Goal: Information Seeking & Learning: Learn about a topic

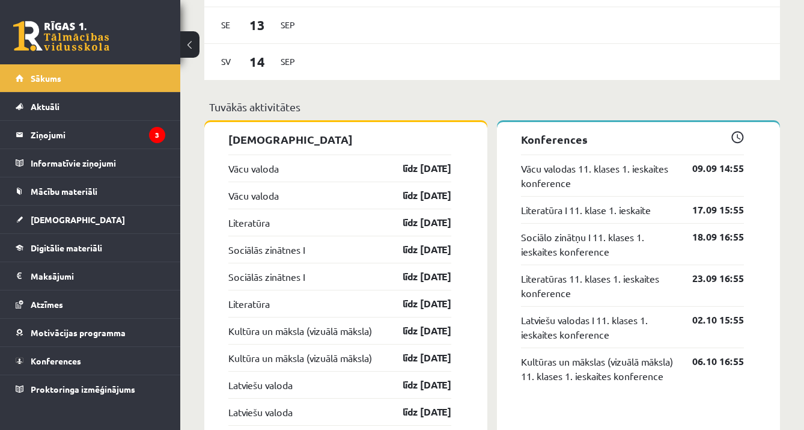
scroll to position [990, 0]
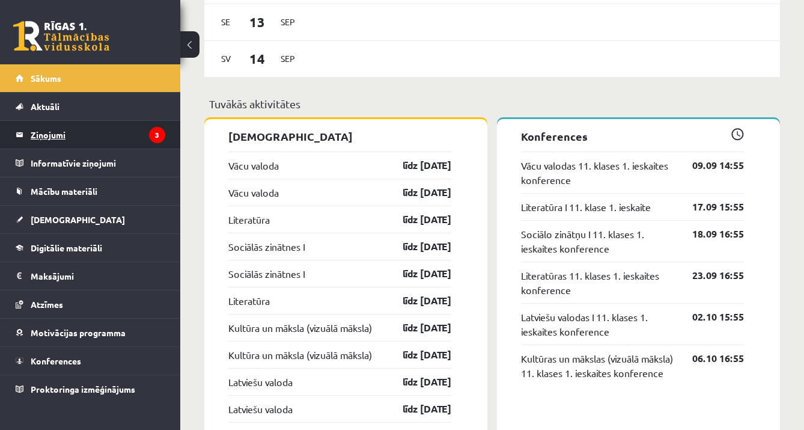
click at [153, 138] on icon "3" at bounding box center [157, 135] width 16 height 16
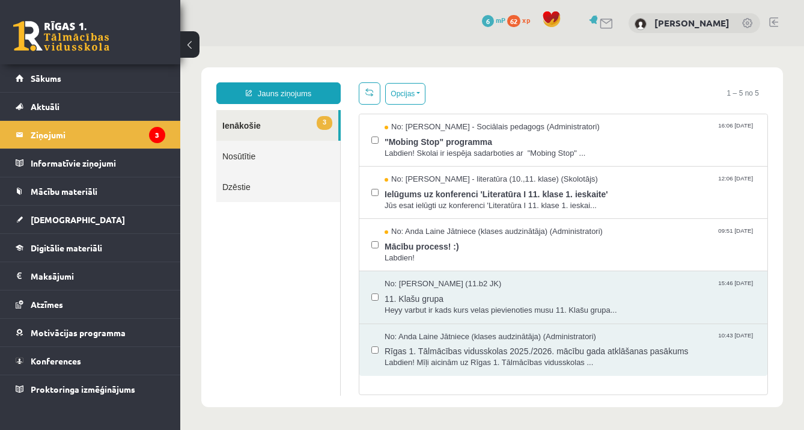
click at [465, 145] on span ""Mobing Stop" programma" at bounding box center [570, 140] width 371 height 15
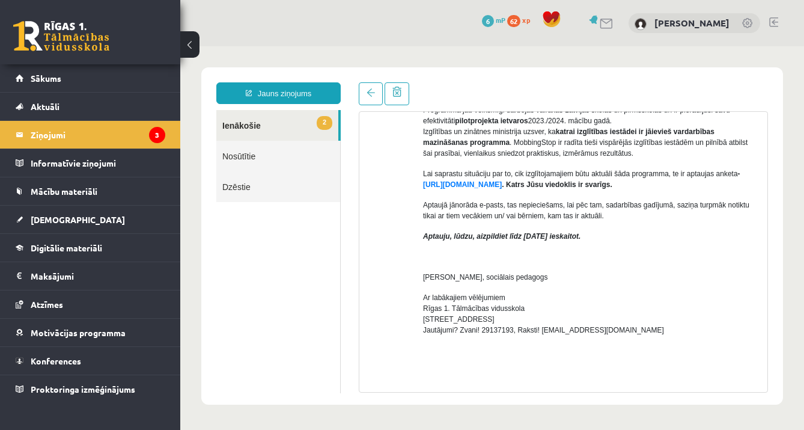
scroll to position [327, 0]
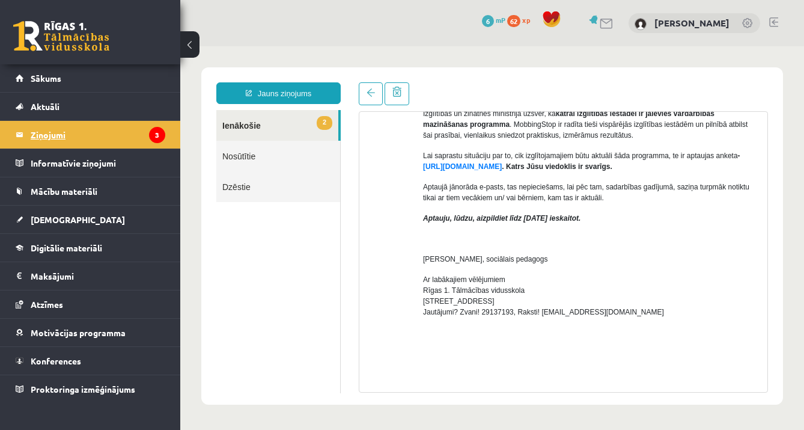
click at [157, 130] on icon "3" at bounding box center [157, 135] width 16 height 16
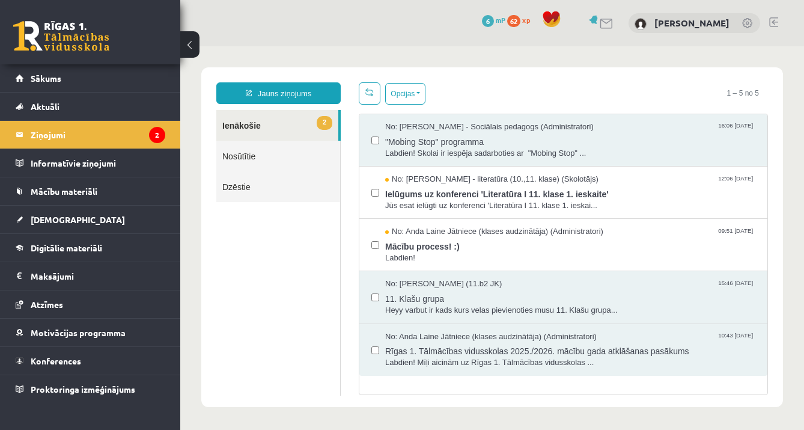
scroll to position [0, 0]
click at [444, 197] on span "Ielūgums uz konferenci 'Literatūra I 11. klase 1. ieskaite'" at bounding box center [570, 192] width 371 height 15
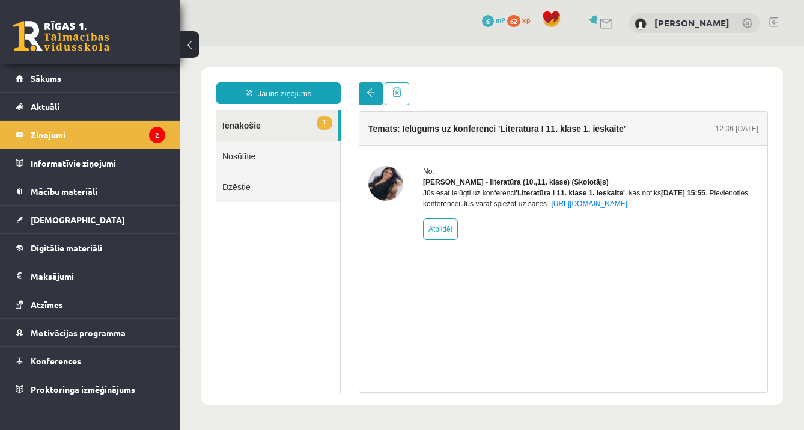
click at [368, 94] on span at bounding box center [371, 92] width 8 height 8
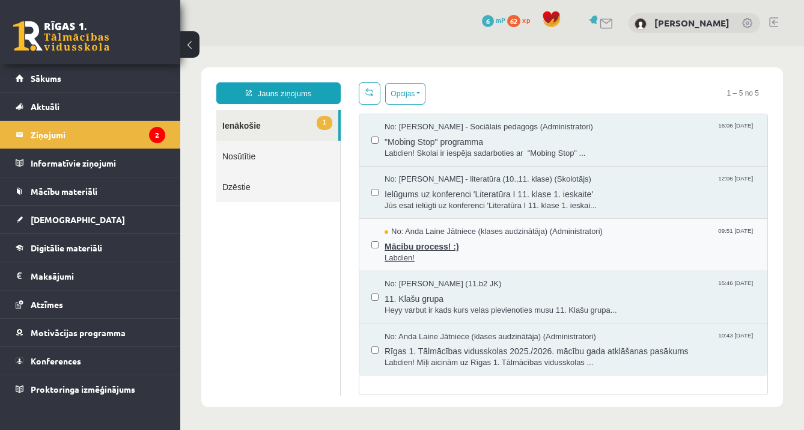
click at [424, 239] on span "Mācību process! :)" at bounding box center [570, 244] width 371 height 15
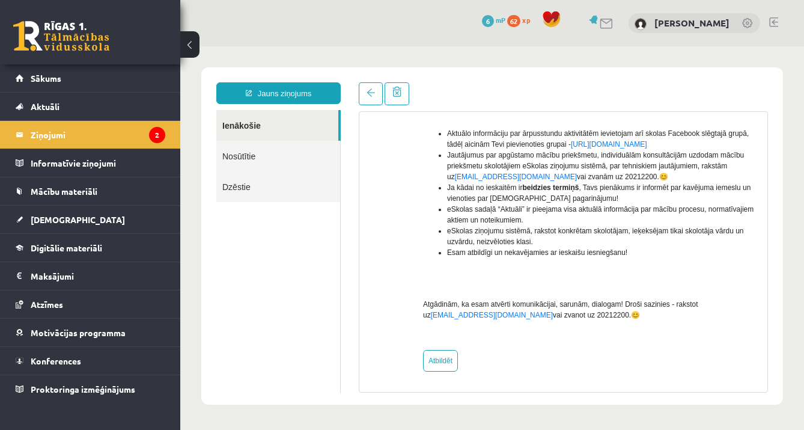
scroll to position [281, 0]
click at [375, 99] on link at bounding box center [371, 93] width 24 height 23
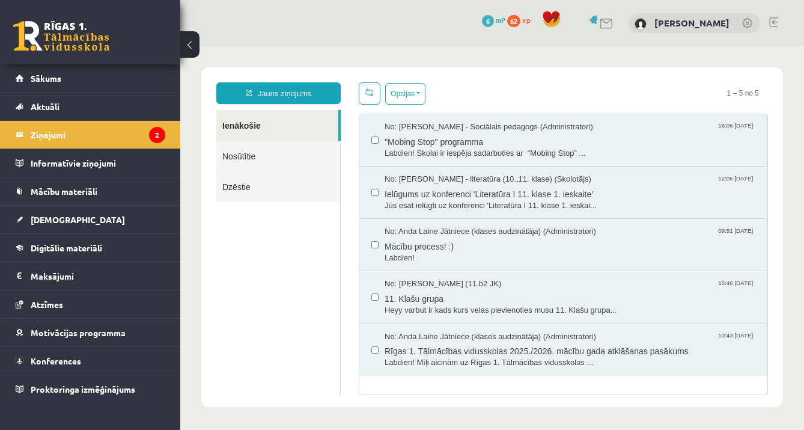
scroll to position [0, 0]
click at [84, 137] on legend "Ziņojumi 2" at bounding box center [98, 135] width 135 height 28
click at [81, 87] on link "Sākums" at bounding box center [91, 78] width 150 height 28
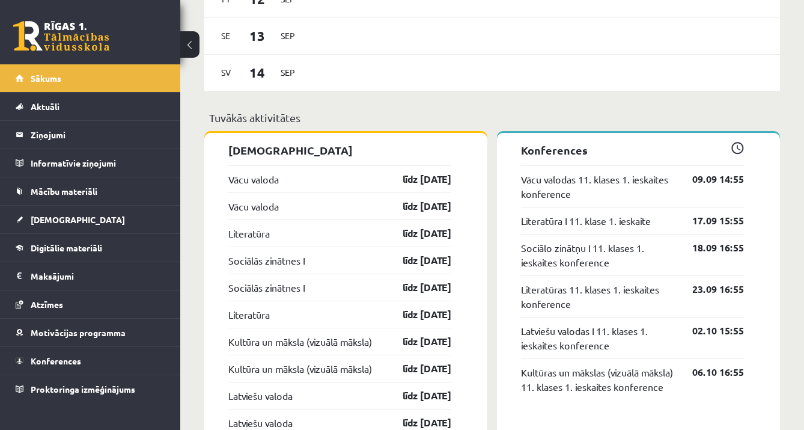
scroll to position [991, 0]
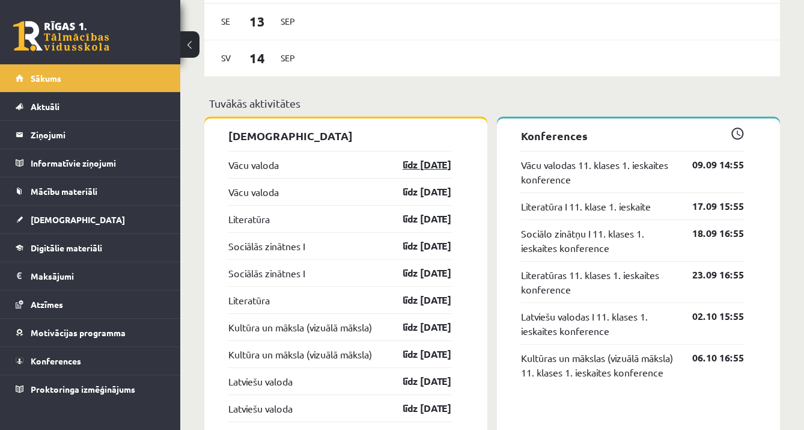
click at [448, 171] on link "līdz [DATE]" at bounding box center [417, 164] width 70 height 14
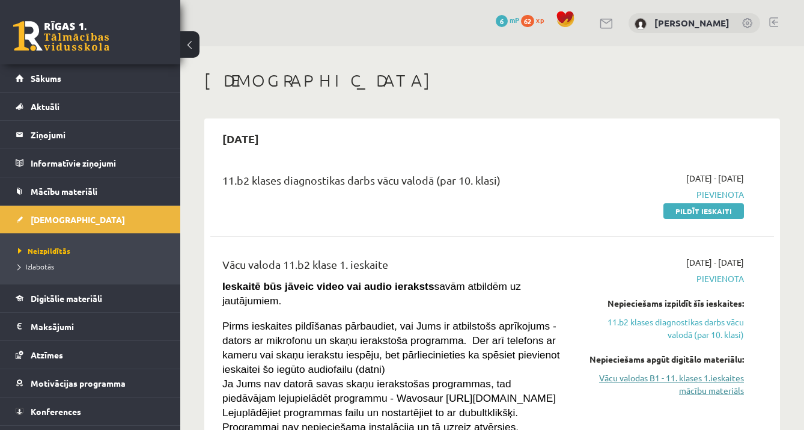
click at [665, 376] on link "Vācu valodas B1 - 11. klases 1.ieskaites mācību materiāls" at bounding box center [663, 383] width 162 height 25
click at [615, 381] on link "Vācu valodas B1 - 11. klases 1.ieskaites mācību materiāls" at bounding box center [663, 383] width 162 height 25
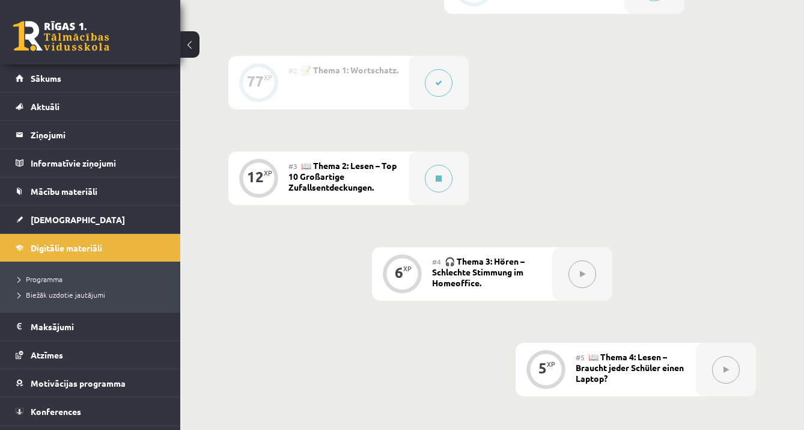
scroll to position [375, 0]
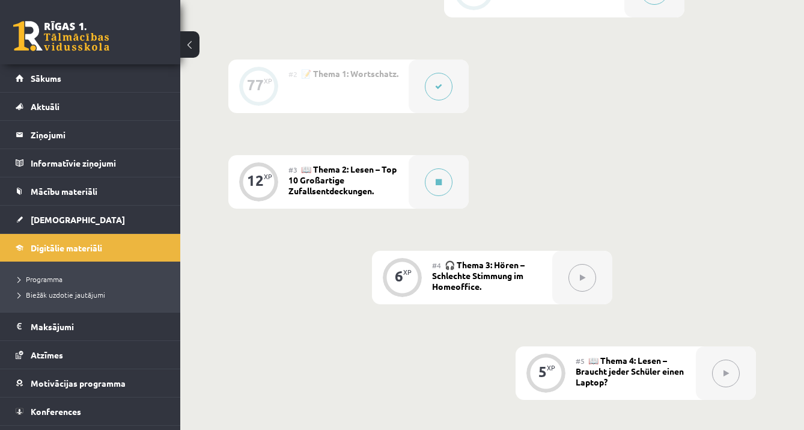
click at [438, 97] on button at bounding box center [439, 87] width 28 height 28
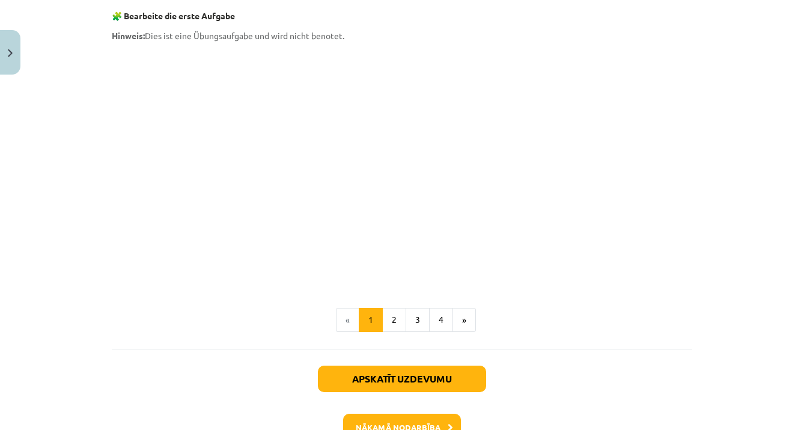
scroll to position [0, 0]
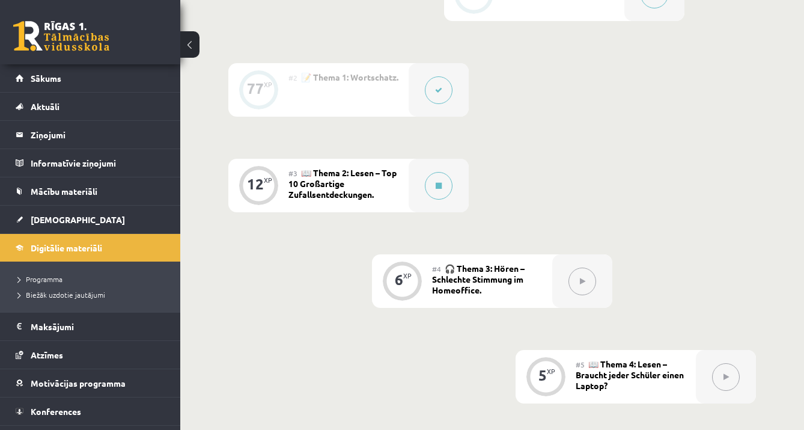
scroll to position [373, 0]
click at [448, 192] on button at bounding box center [439, 185] width 28 height 28
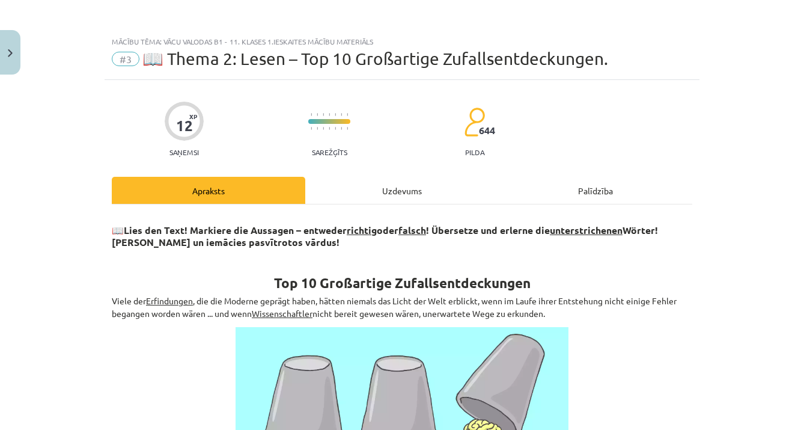
click at [408, 192] on div "Uzdevums" at bounding box center [402, 190] width 194 height 27
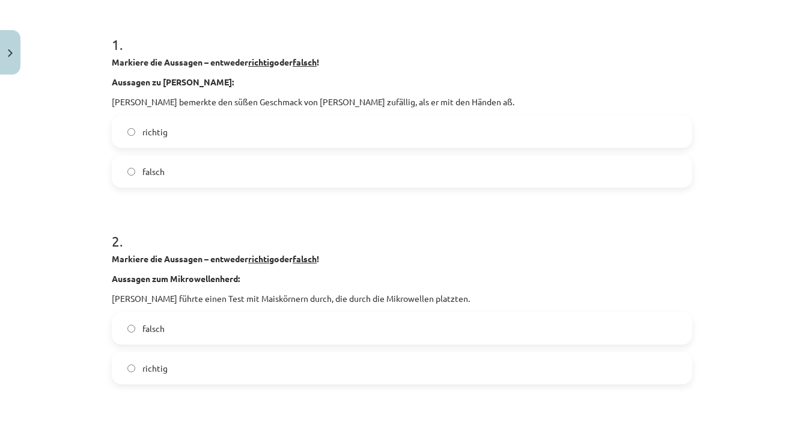
scroll to position [219, 0]
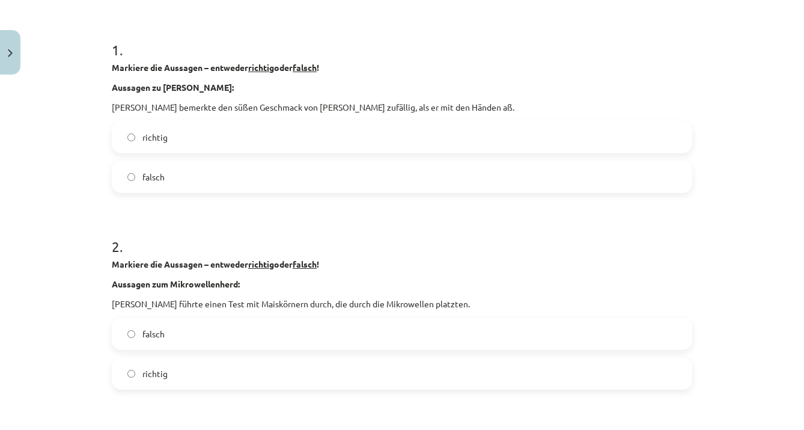
click at [405, 142] on label "richtig" at bounding box center [402, 137] width 578 height 30
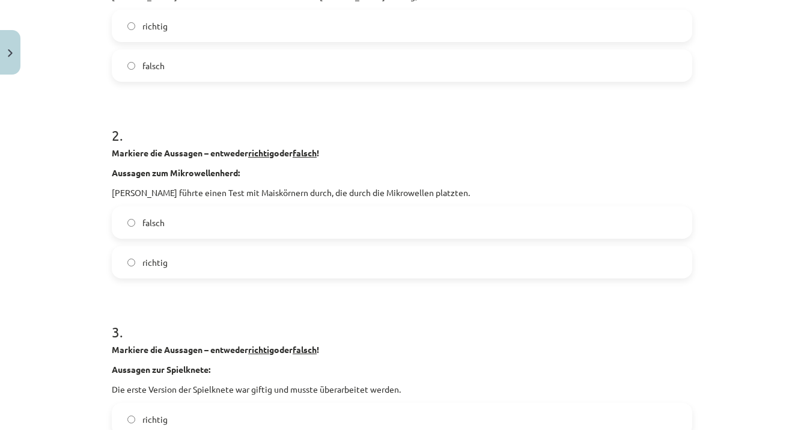
scroll to position [329, 0]
click at [291, 255] on label "richtig" at bounding box center [402, 263] width 578 height 30
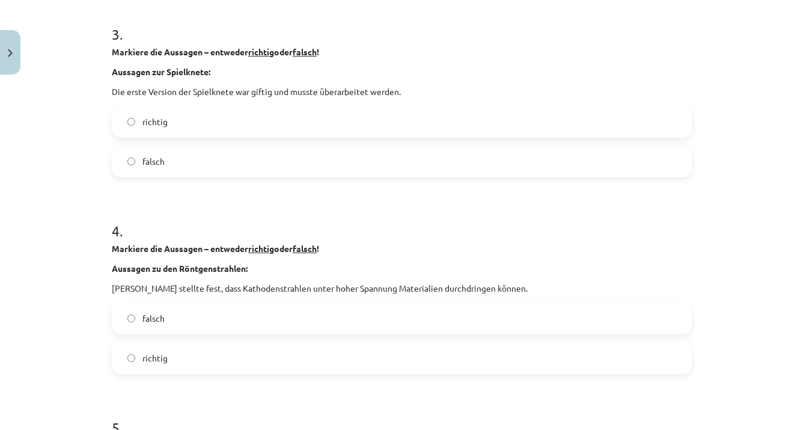
scroll to position [626, 0]
click at [359, 169] on label "falsch" at bounding box center [402, 162] width 578 height 30
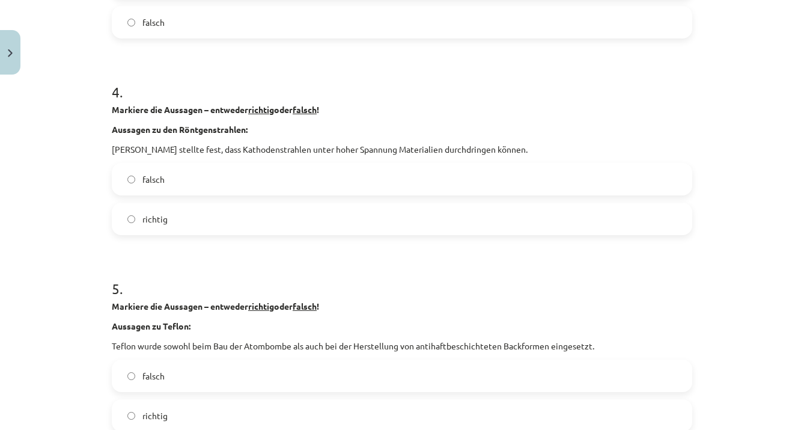
scroll to position [767, 0]
click at [341, 214] on label "richtig" at bounding box center [402, 218] width 578 height 30
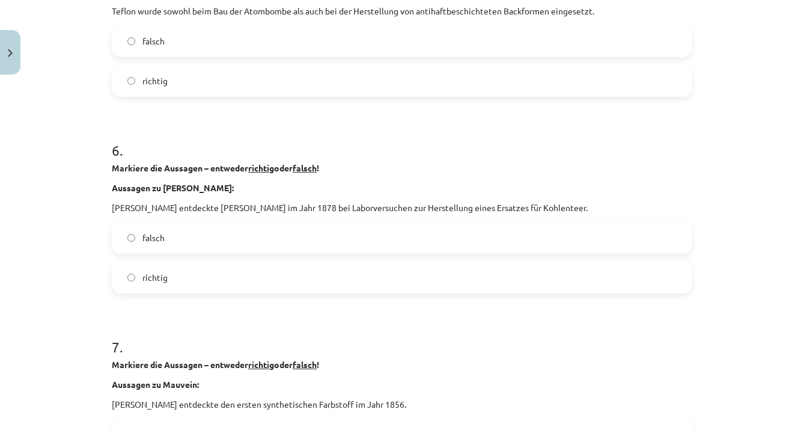
scroll to position [1102, 0]
click at [282, 90] on label "richtig" at bounding box center [402, 79] width 578 height 30
click at [172, 278] on label "richtig" at bounding box center [402, 276] width 578 height 30
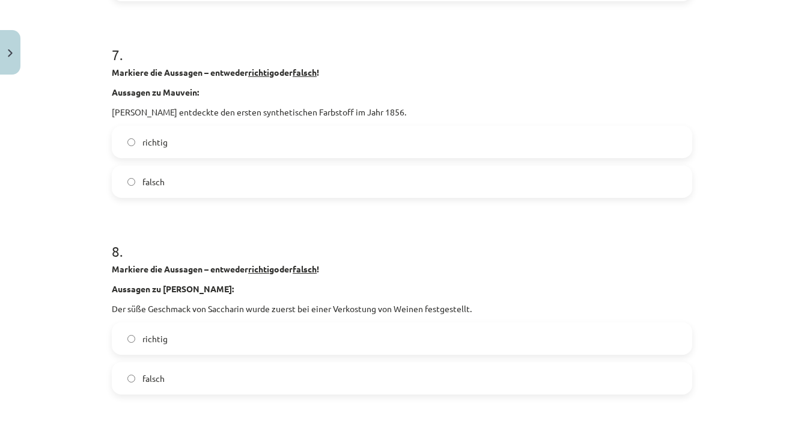
scroll to position [1405, 0]
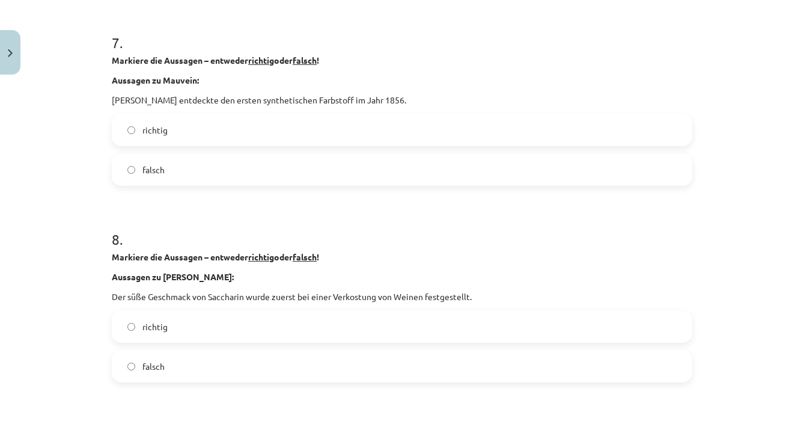
click at [192, 136] on label "richtig" at bounding box center [402, 130] width 578 height 30
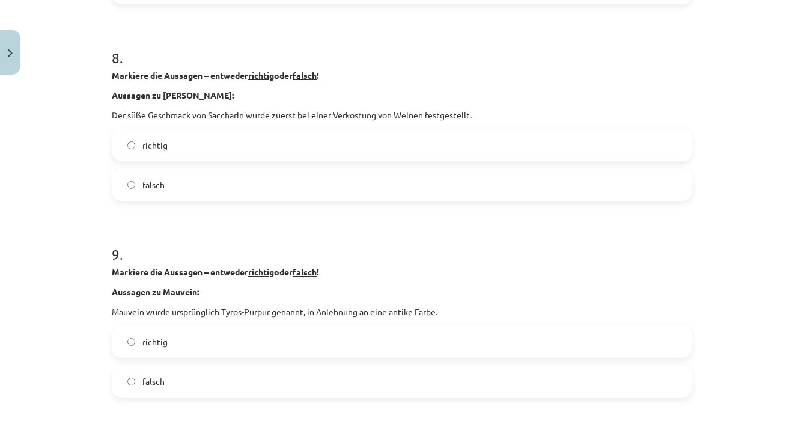
scroll to position [1593, 0]
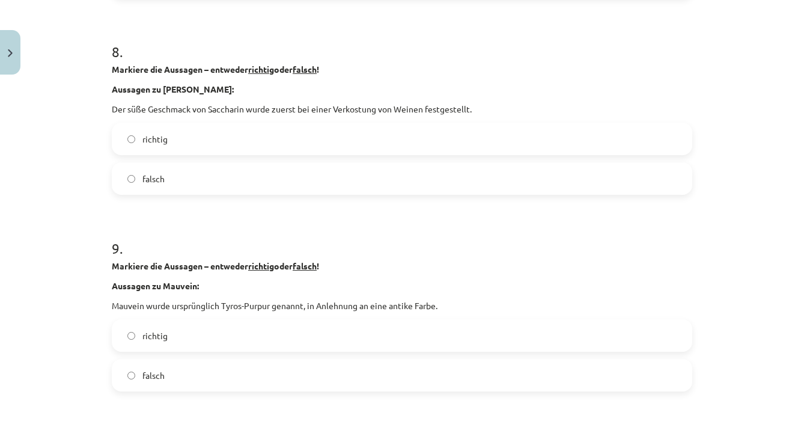
click at [284, 176] on label "falsch" at bounding box center [402, 178] width 578 height 30
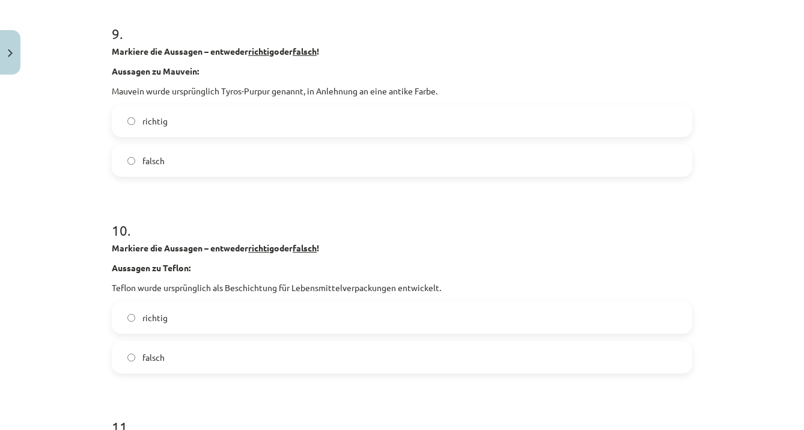
scroll to position [1811, 0]
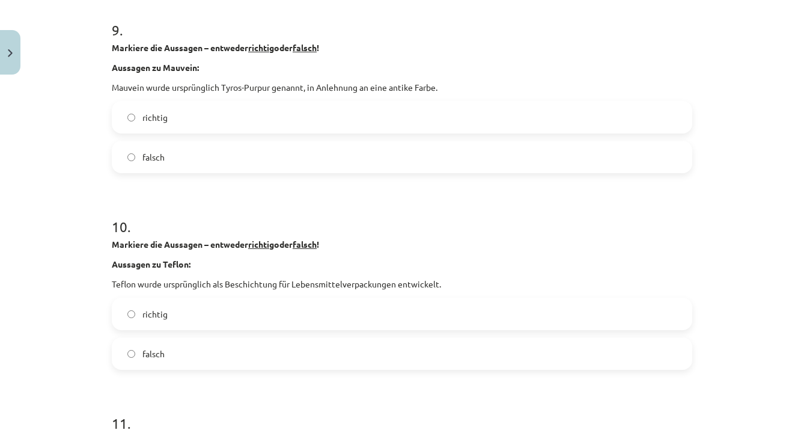
click at [173, 127] on label "richtig" at bounding box center [402, 117] width 578 height 30
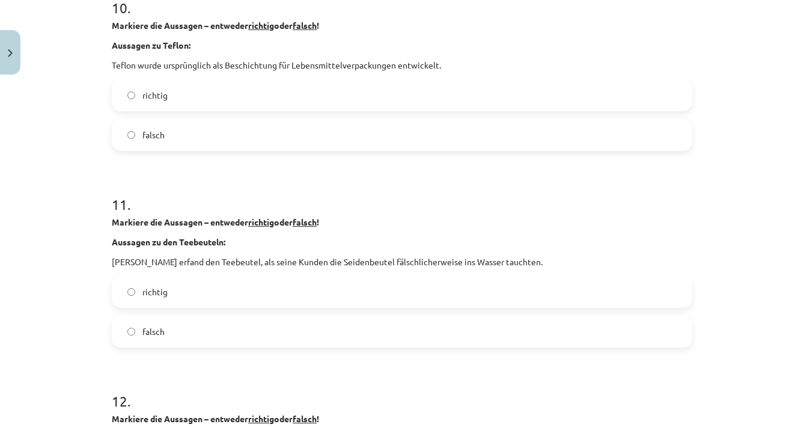
scroll to position [2031, 0]
click at [349, 136] on label "falsch" at bounding box center [402, 133] width 578 height 30
click at [272, 293] on label "richtig" at bounding box center [402, 290] width 578 height 30
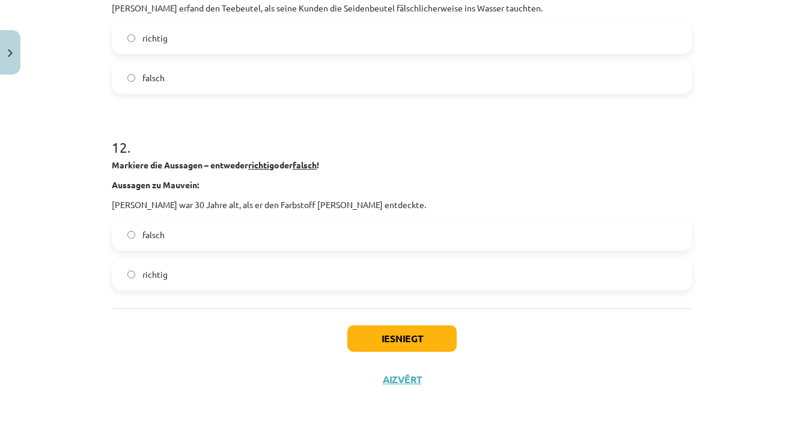
scroll to position [2285, 0]
click at [231, 241] on label "falsch" at bounding box center [402, 234] width 578 height 30
click at [359, 339] on button "Iesniegt" at bounding box center [401, 338] width 109 height 26
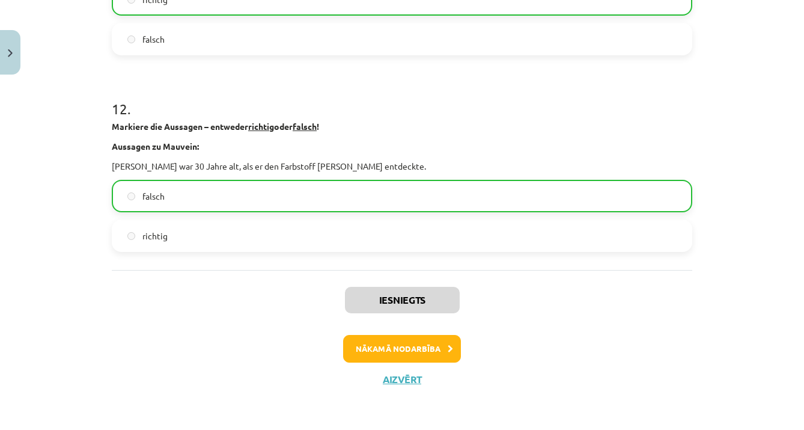
scroll to position [2323, 0]
click at [427, 355] on button "Nākamā nodarbība" at bounding box center [402, 349] width 118 height 28
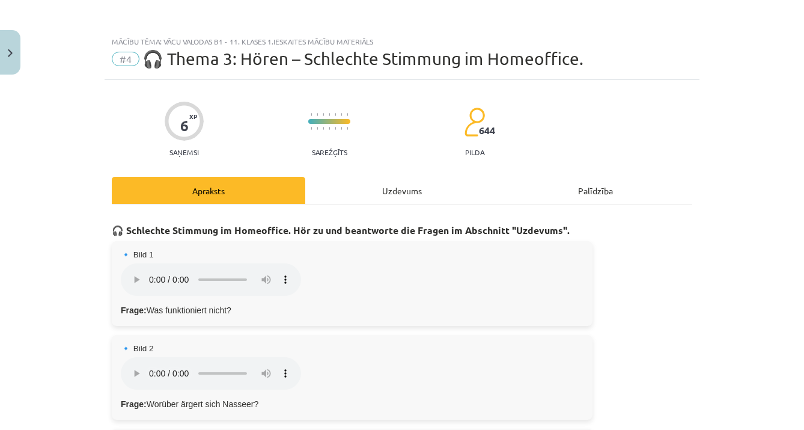
scroll to position [0, 0]
